Goal: Information Seeking & Learning: Learn about a topic

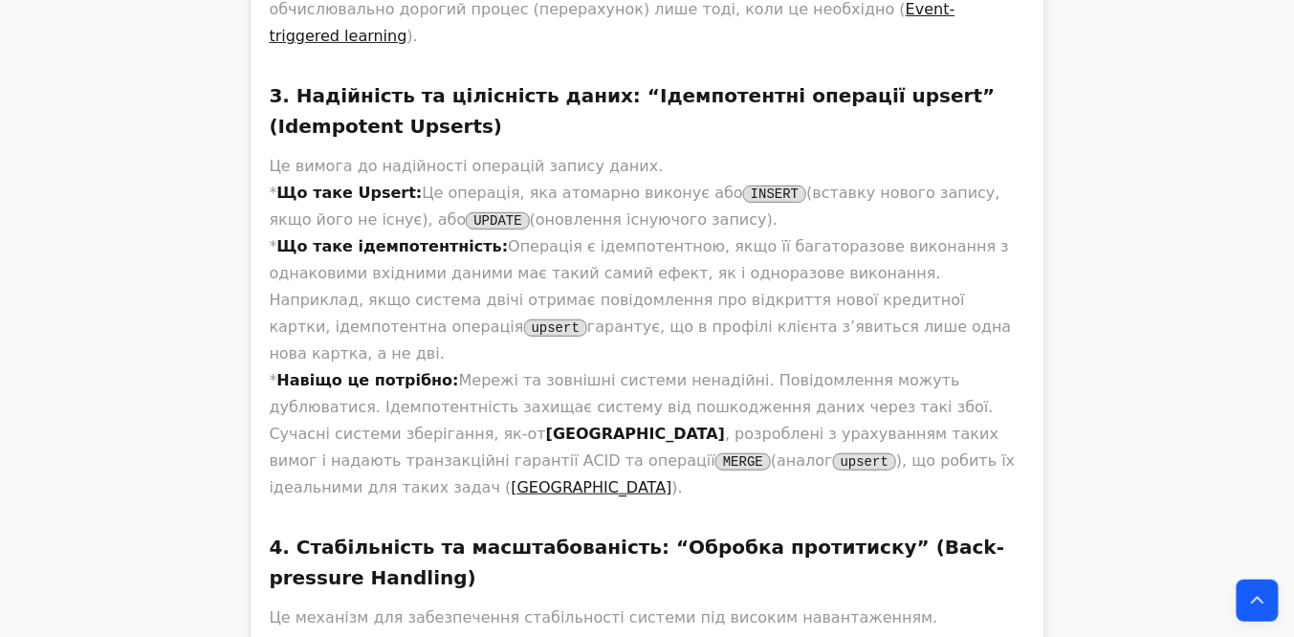
scroll to position [2289, 0]
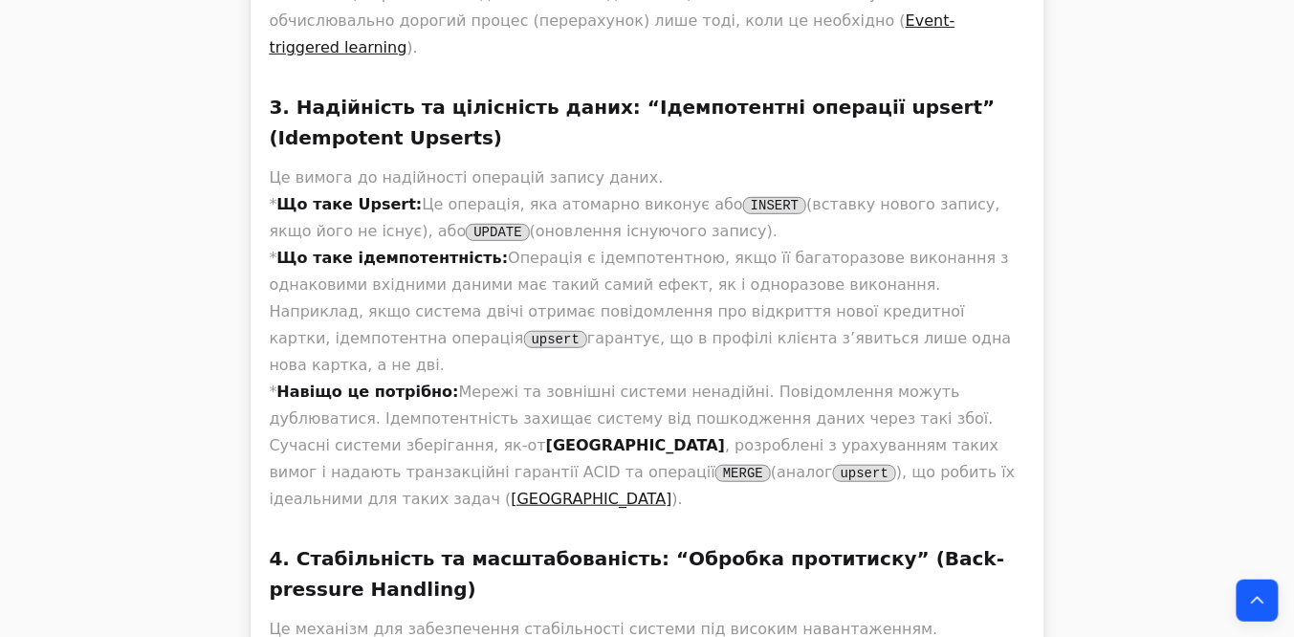
click at [270, 165] on p "Це вимога до надійності операцій запису даних. * Що таке Upsert: Це операція, я…" at bounding box center [648, 339] width 756 height 348
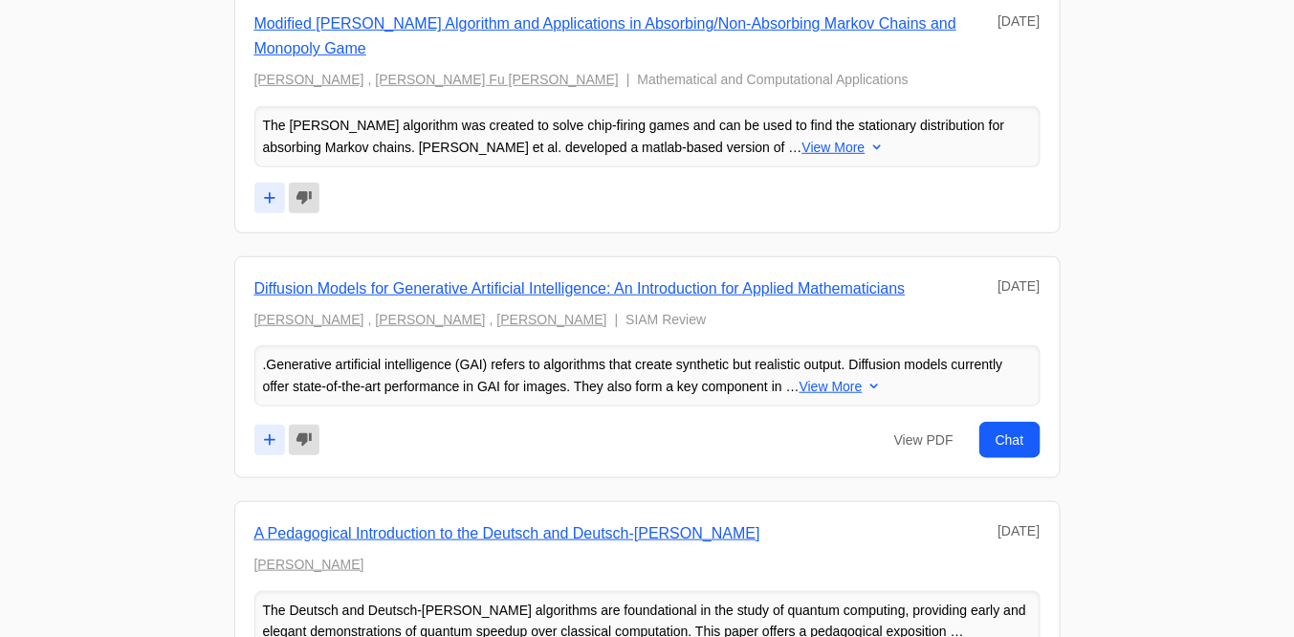
scroll to position [2755, 0]
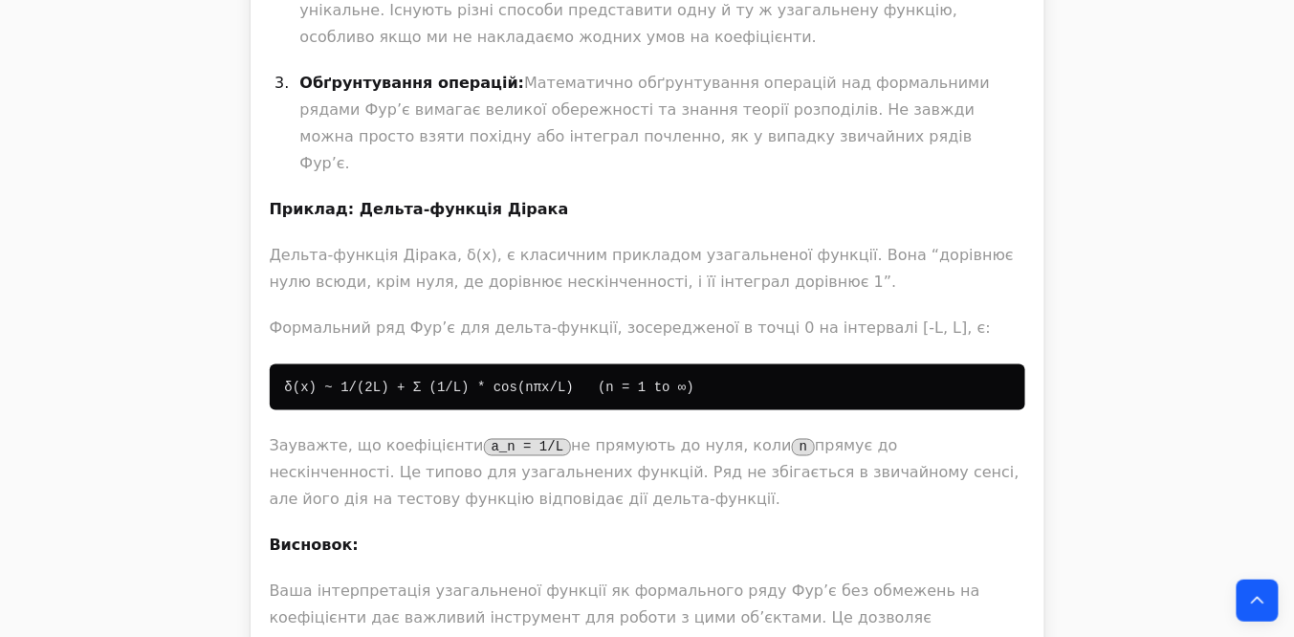
scroll to position [13084, 0]
